Goal: Information Seeking & Learning: Learn about a topic

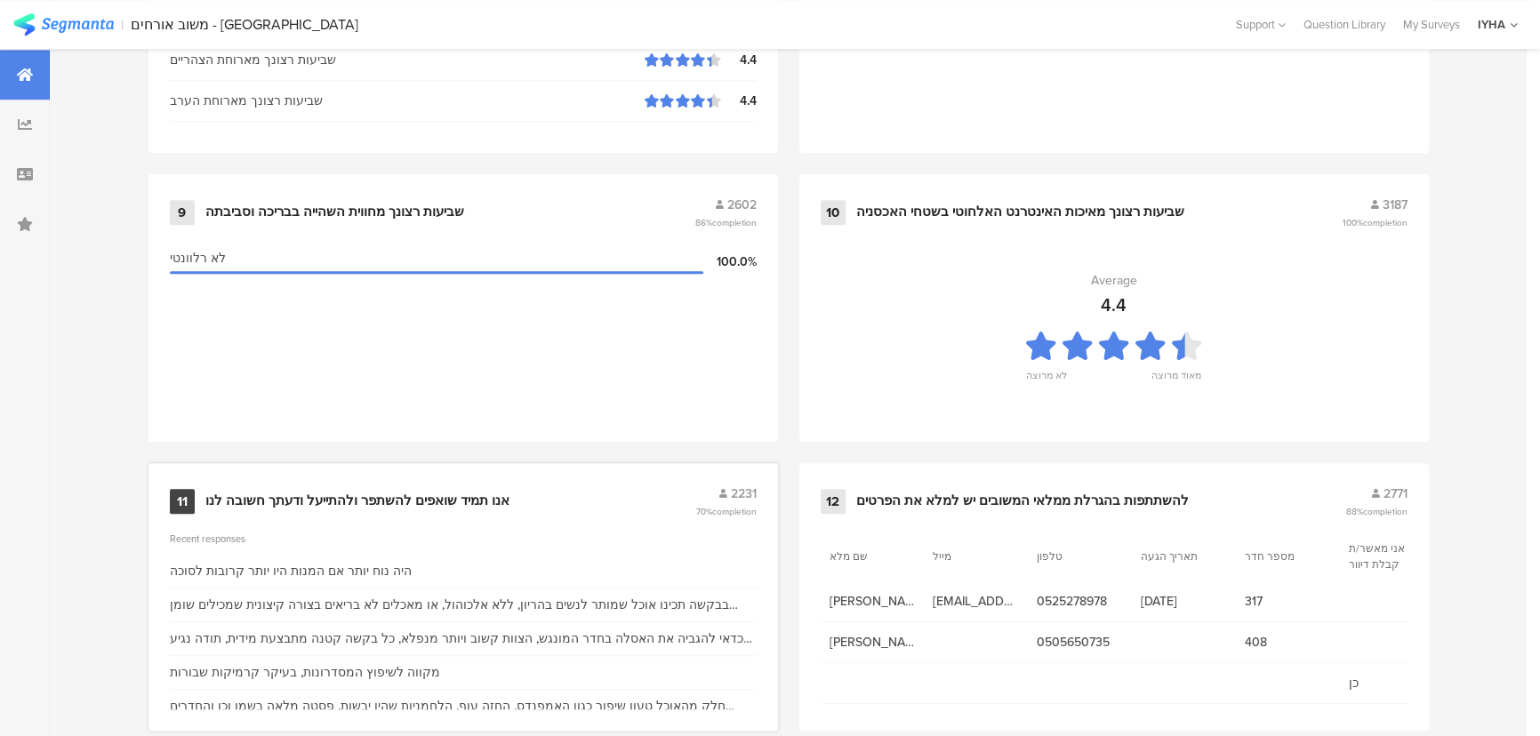
scroll to position [1868, 0]
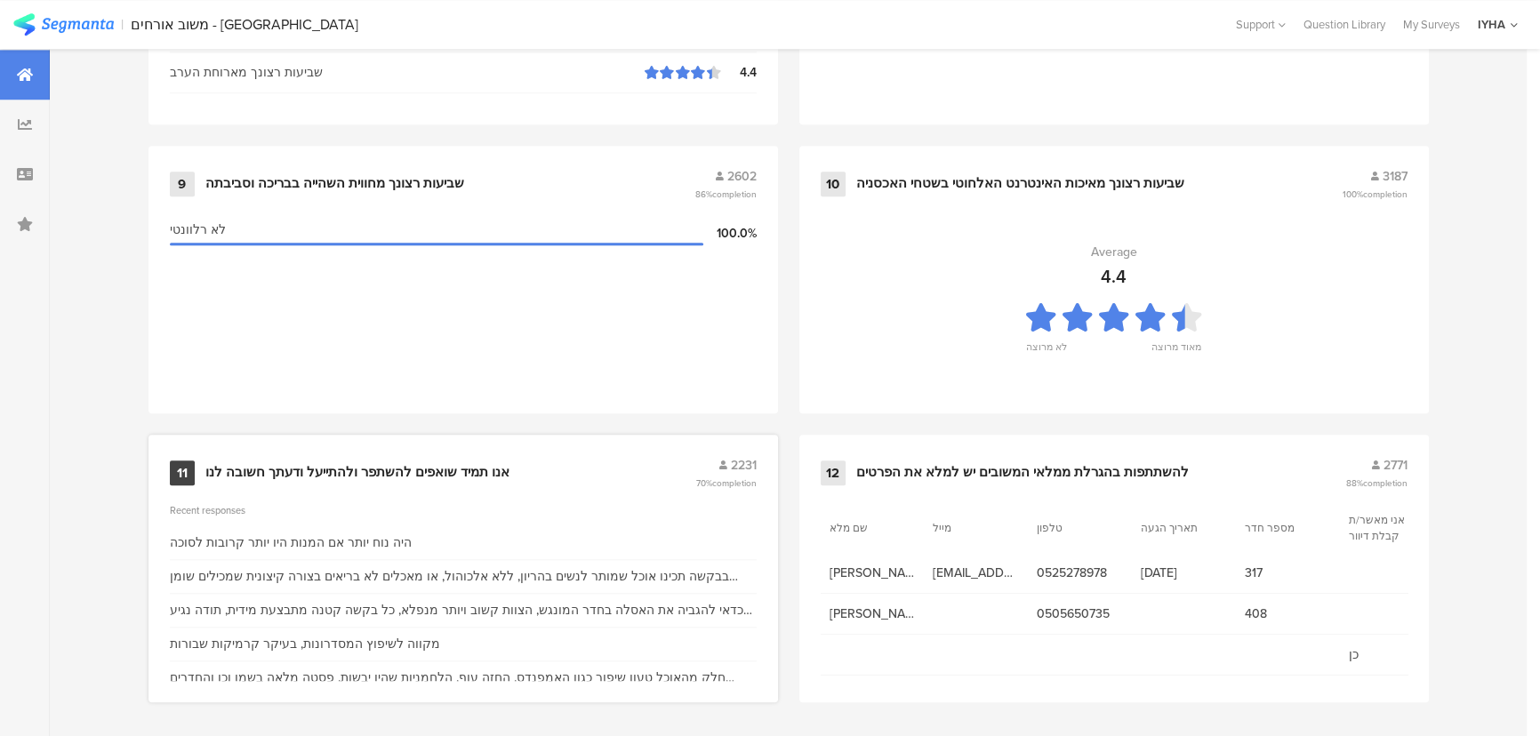
click at [360, 464] on div "אנו תמיד שואפים להשתפר ולהתייעל ודעתך חשובה לנו" at bounding box center [357, 473] width 304 height 18
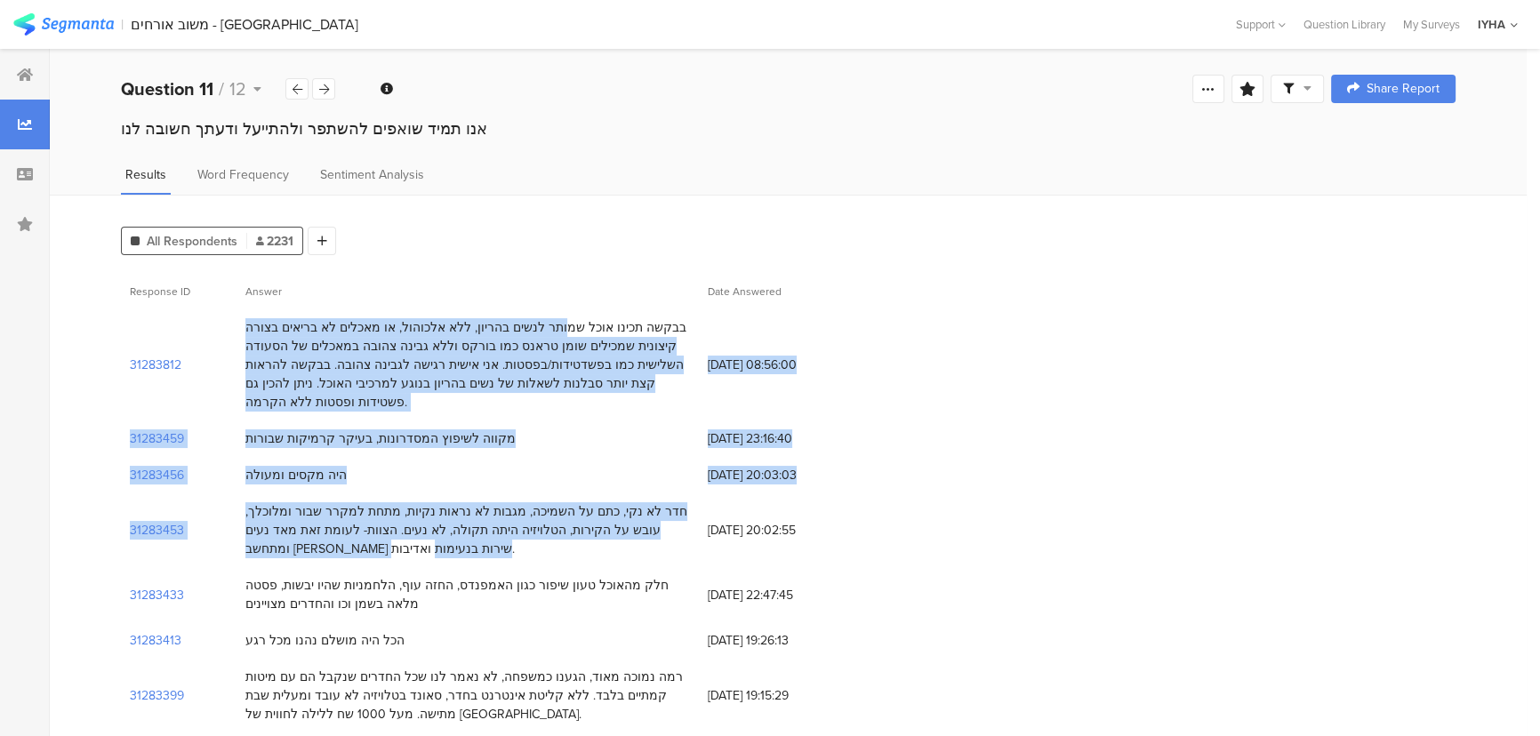
drag, startPoint x: 603, startPoint y: 328, endPoint x: 357, endPoint y: 513, distance: 307.3
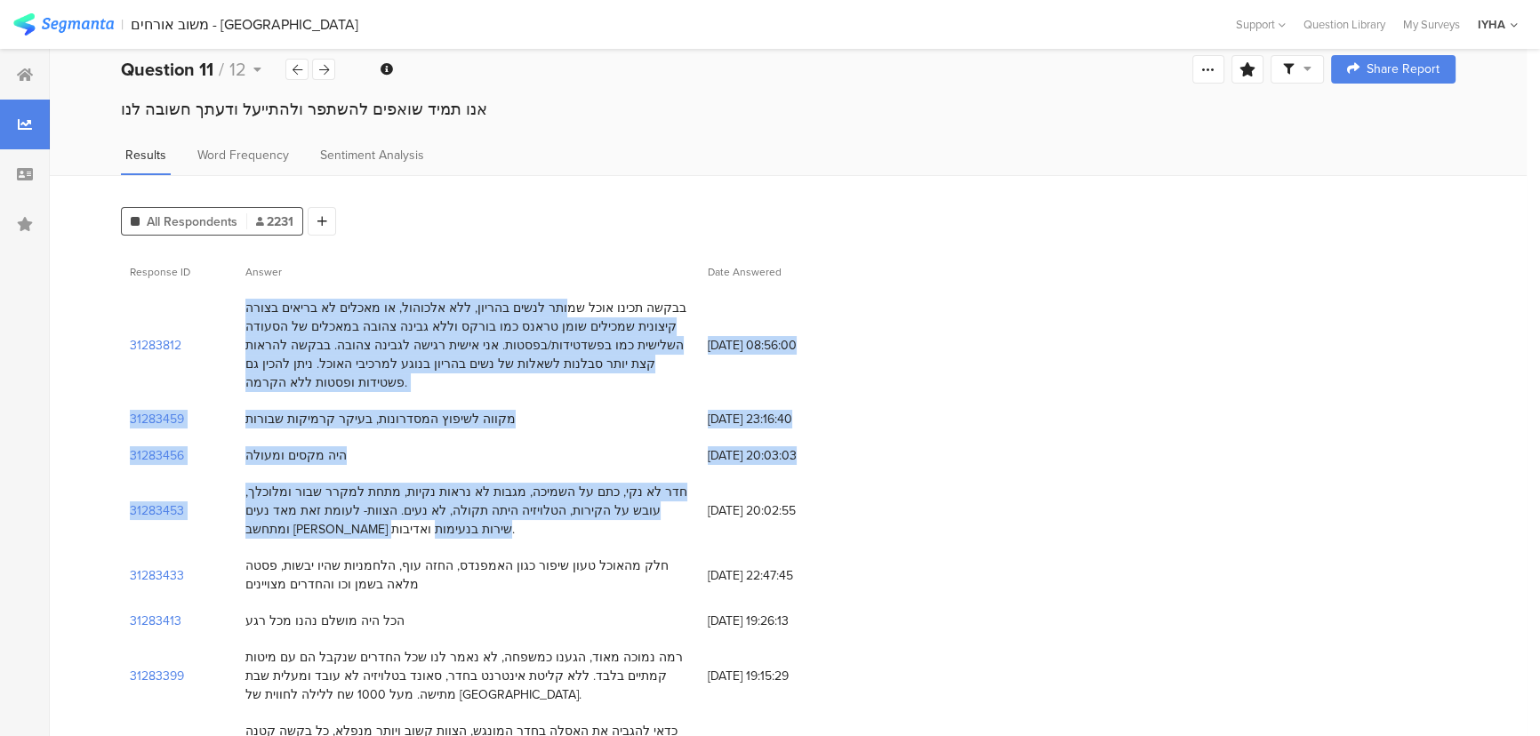
scroll to position [161, 0]
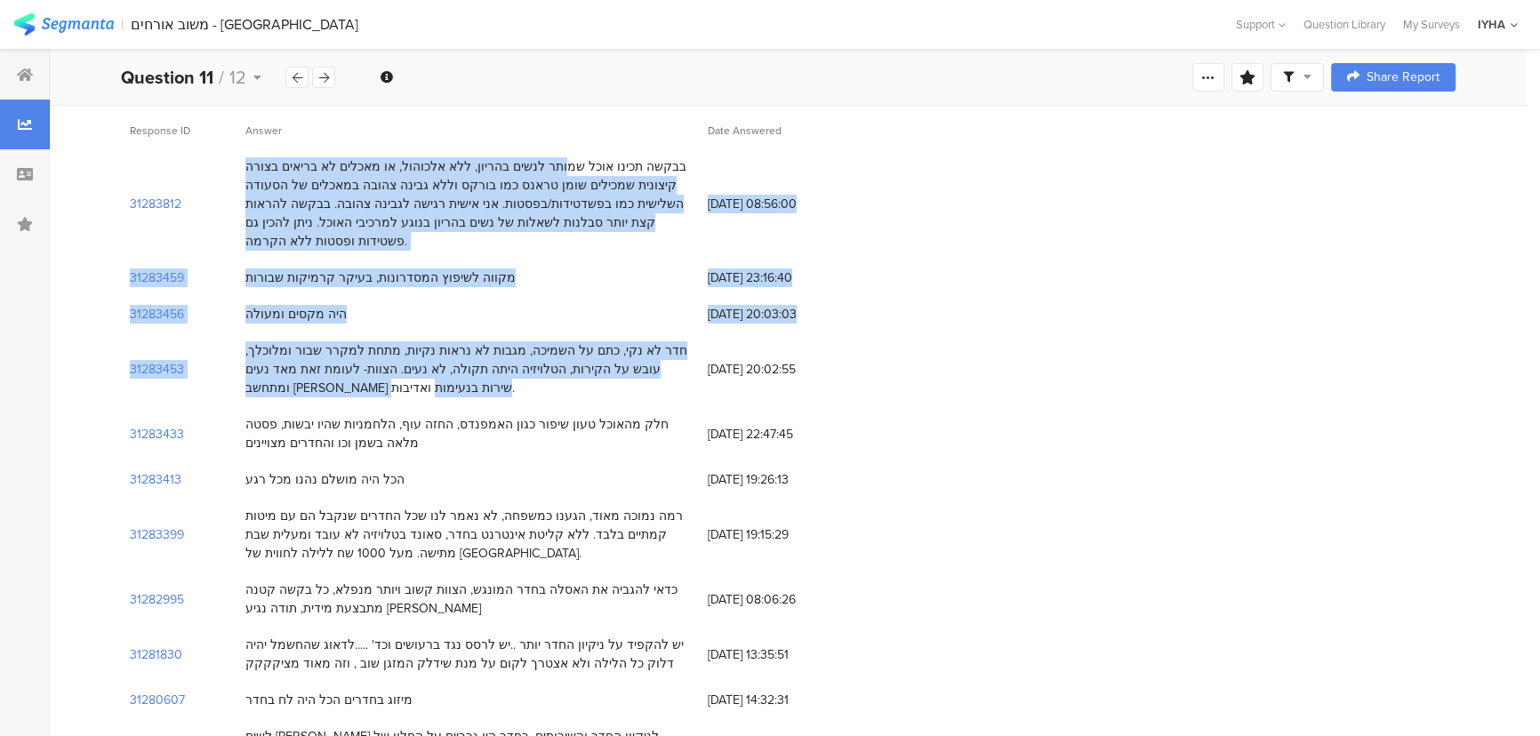
drag, startPoint x: 661, startPoint y: 403, endPoint x: 361, endPoint y: 436, distance: 301.5
click at [361, 436] on div "חלק מהאוכל טעון שיפור כגון האמפנדס, החזה עוף, הלחמניות שהיו יבשות, פסטה מלאה בש…" at bounding box center [468, 433] width 462 height 55
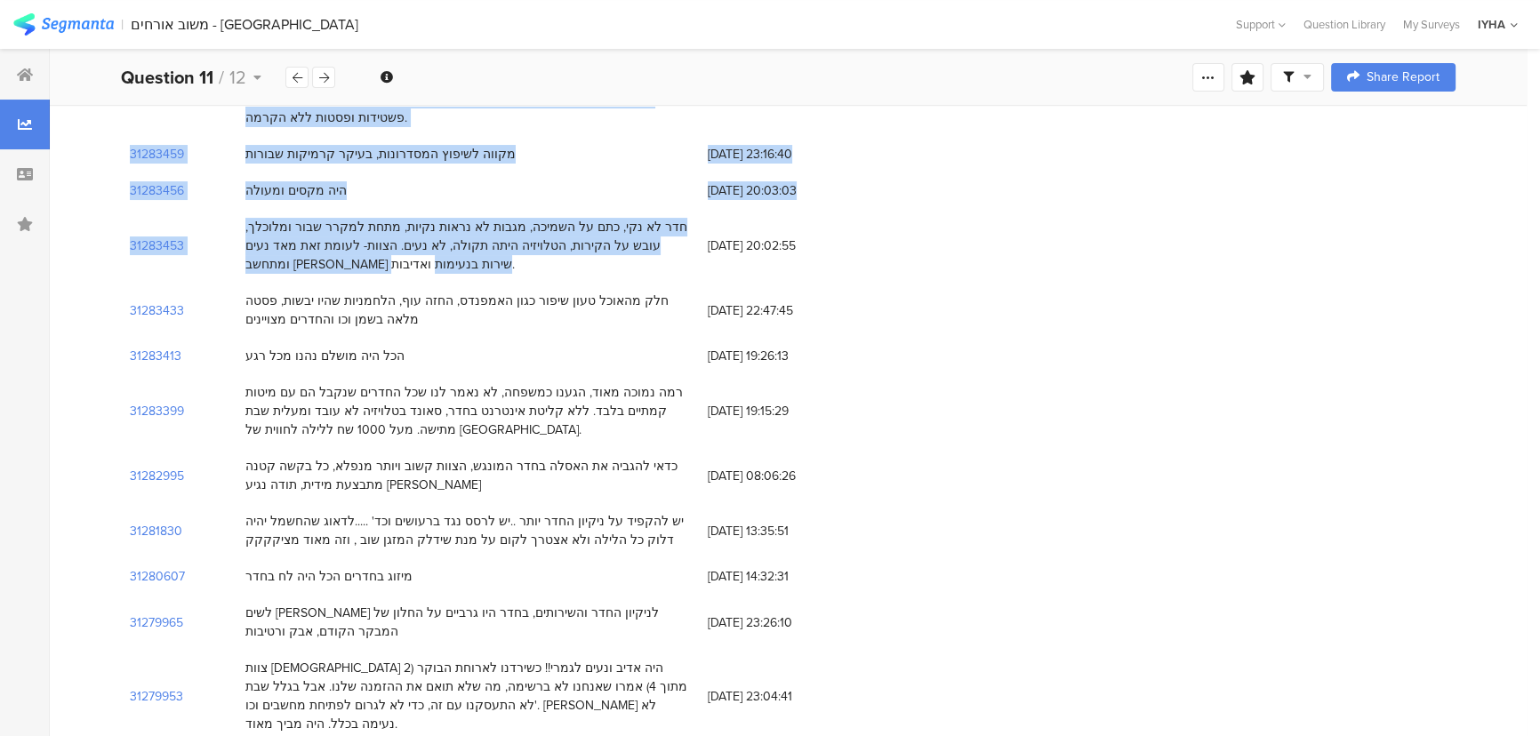
scroll to position [323, 0]
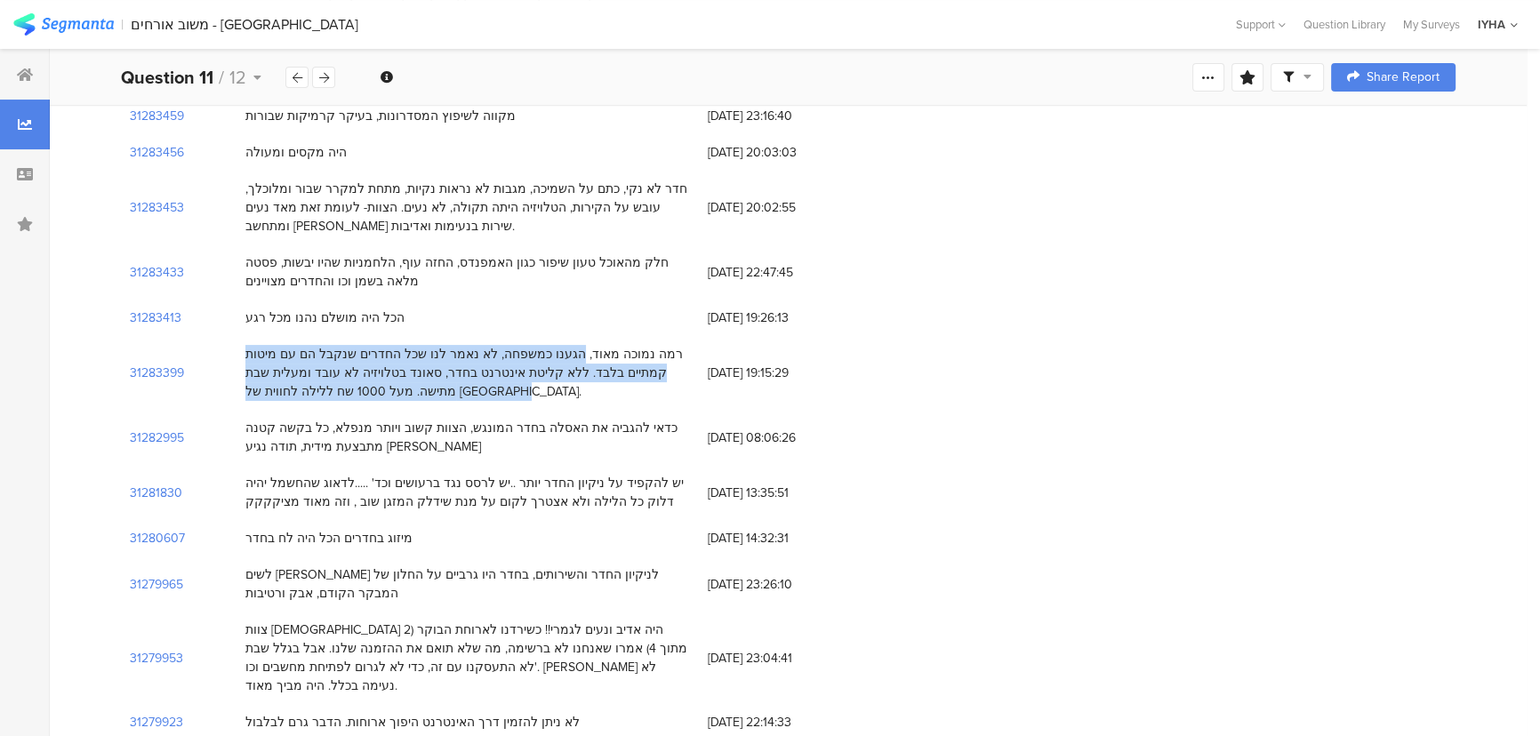
drag, startPoint x: 614, startPoint y: 329, endPoint x: 398, endPoint y: 379, distance: 221.7
click at [398, 379] on div "רמה נמוכה מאוד, הגענו כמשפחה, לא נאמר לנו שכל החדרים שנקבל הם עם מיטות קמתיים ב…" at bounding box center [467, 373] width 445 height 56
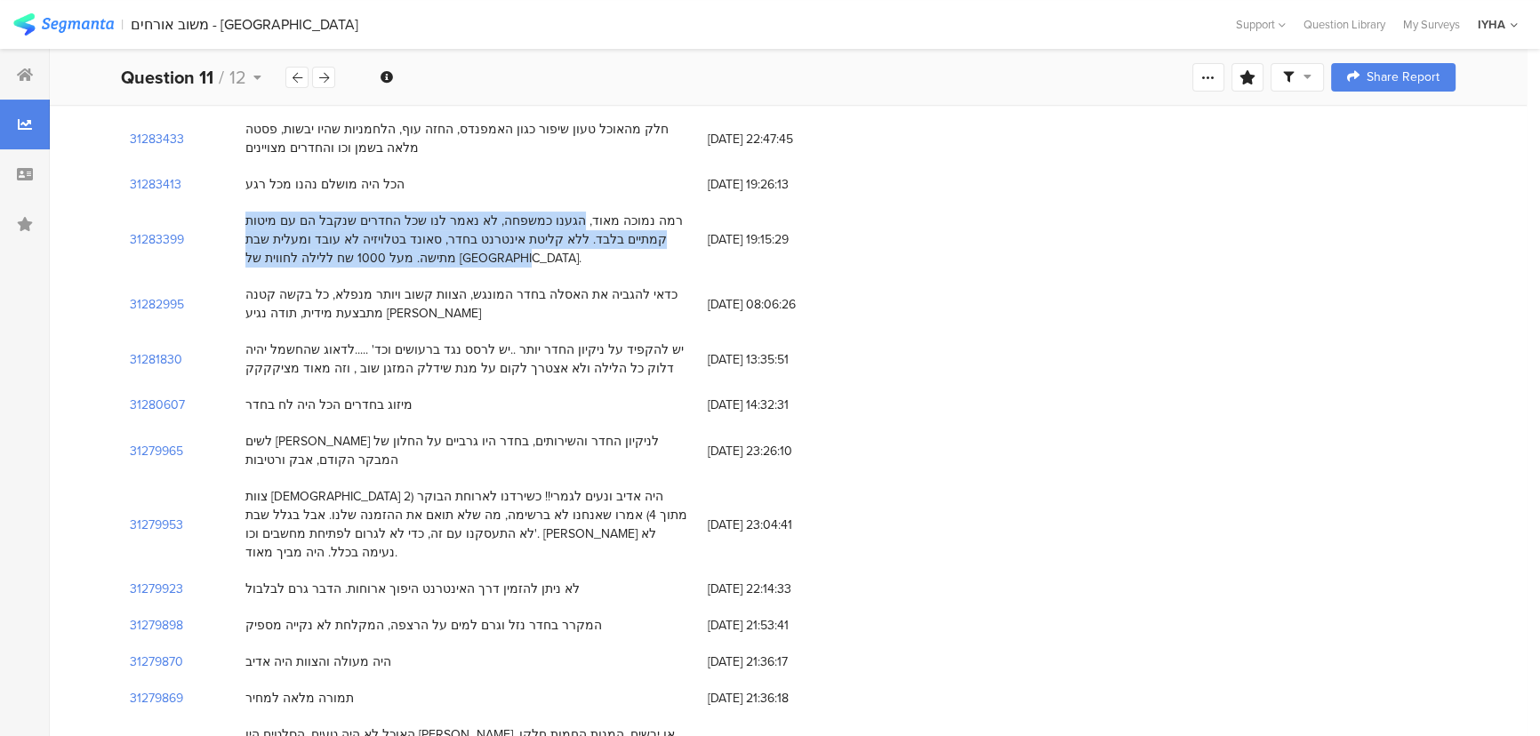
scroll to position [485, 0]
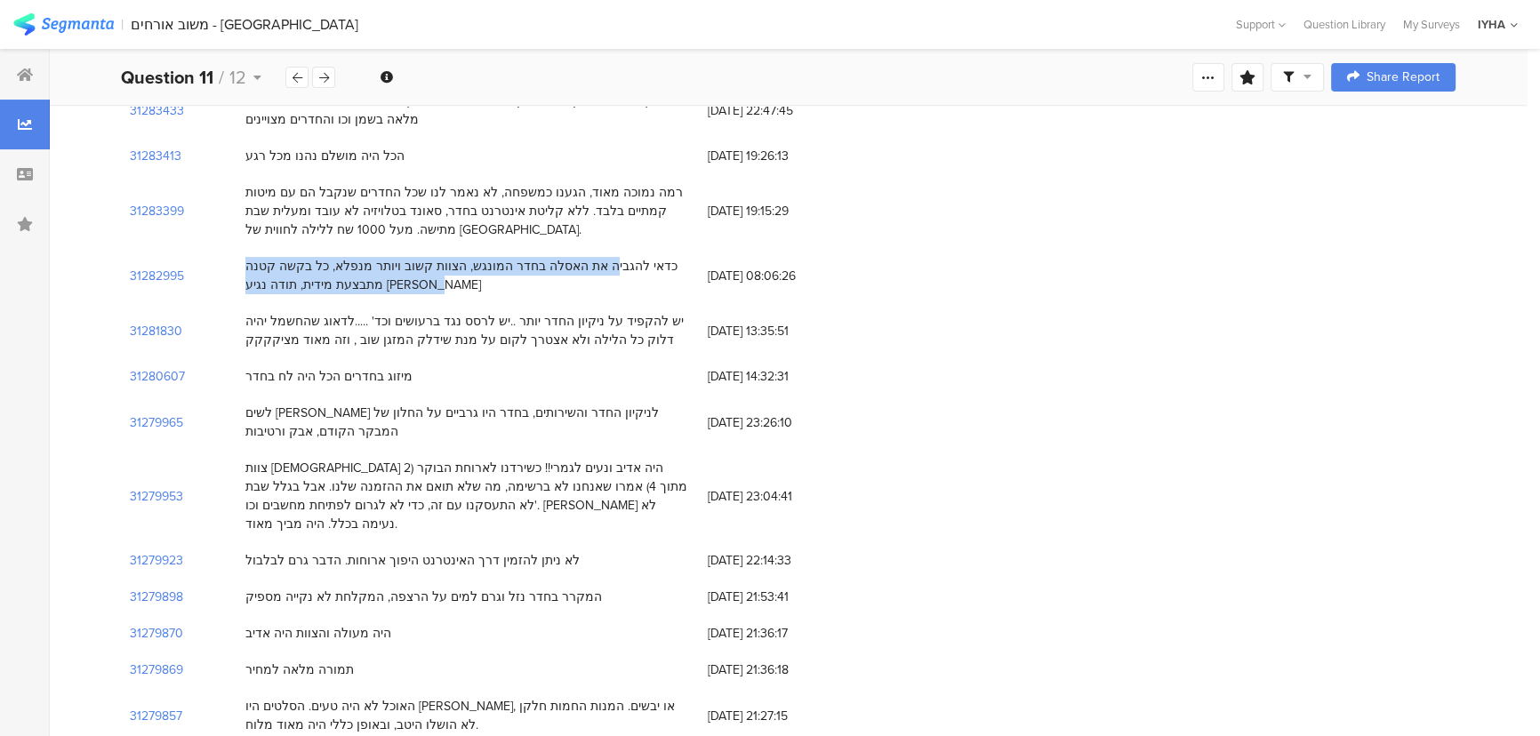
drag, startPoint x: 656, startPoint y: 247, endPoint x: 411, endPoint y: 263, distance: 245.9
click at [409, 263] on div "כדאי להגביה את האסלה בחדר המונגש, הצוות קשוב ויותר מנפלא, כל בקשה קטנה מתבצעת מ…" at bounding box center [467, 275] width 445 height 37
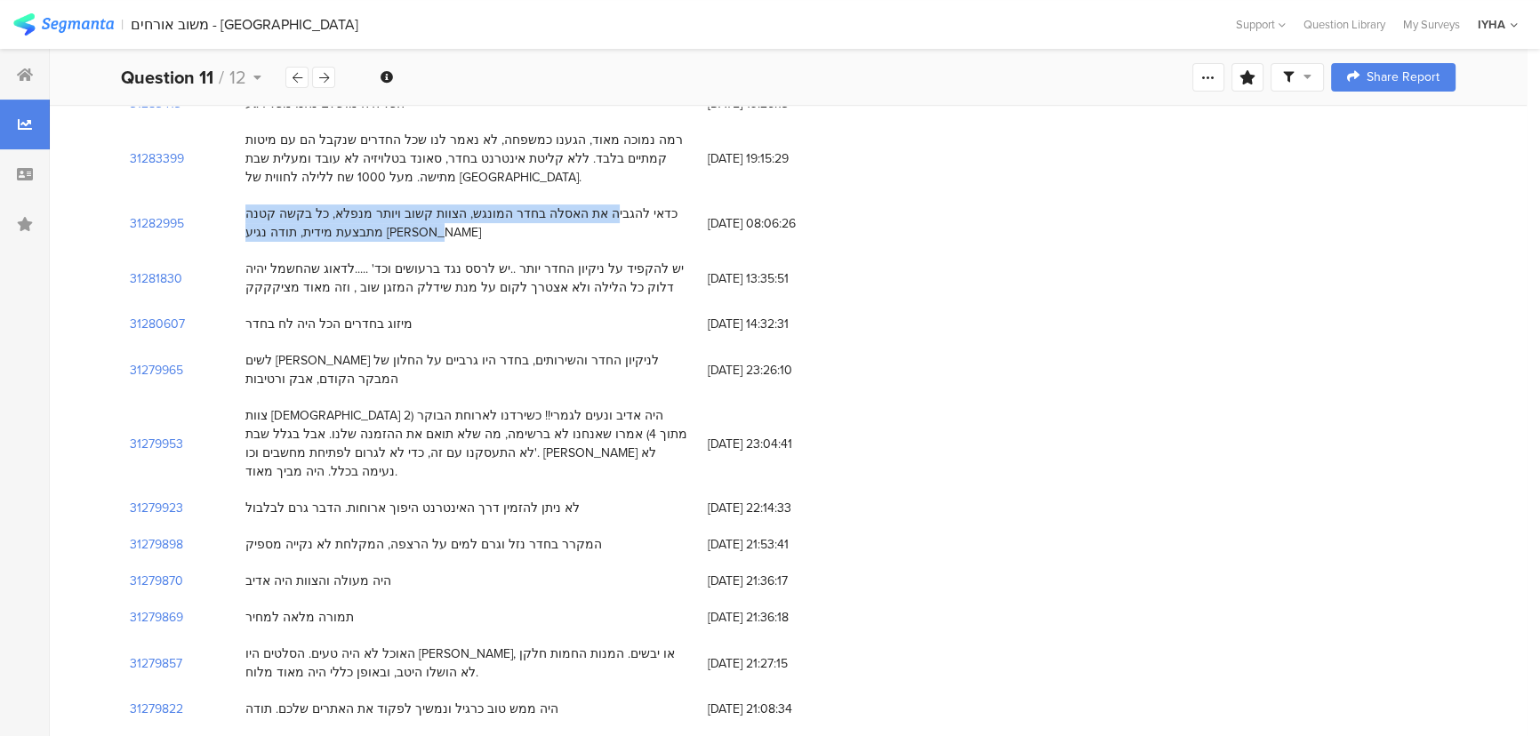
scroll to position [566, 0]
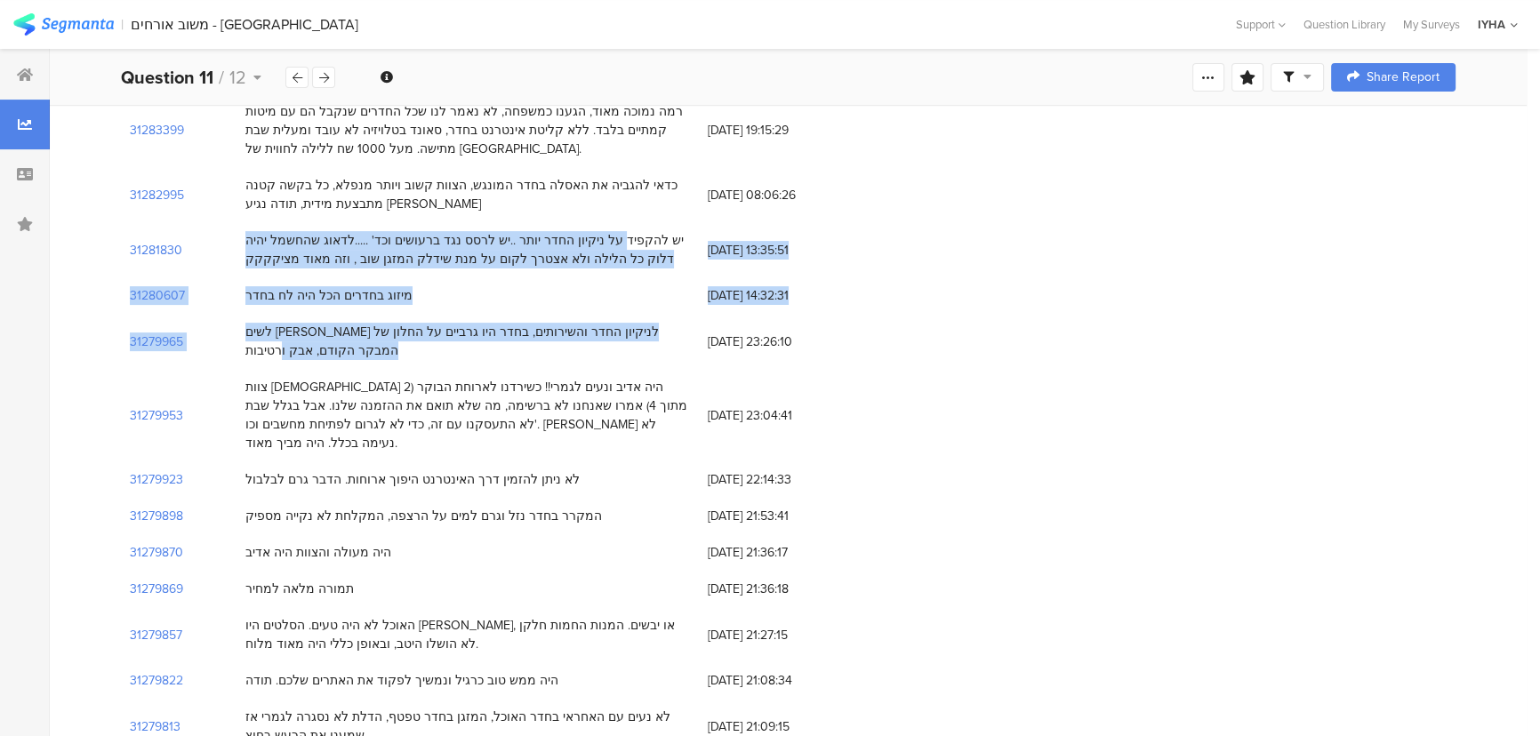
drag, startPoint x: 667, startPoint y: 218, endPoint x: 321, endPoint y: 329, distance: 363.3
click at [506, 237] on div "יש להקפיד על ניקיון החדר יותר ..יש לרסס נגד ברעושים וכד' .....לדאוג שהחשמל יהיה…" at bounding box center [467, 249] width 445 height 37
